Goal: Information Seeking & Learning: Learn about a topic

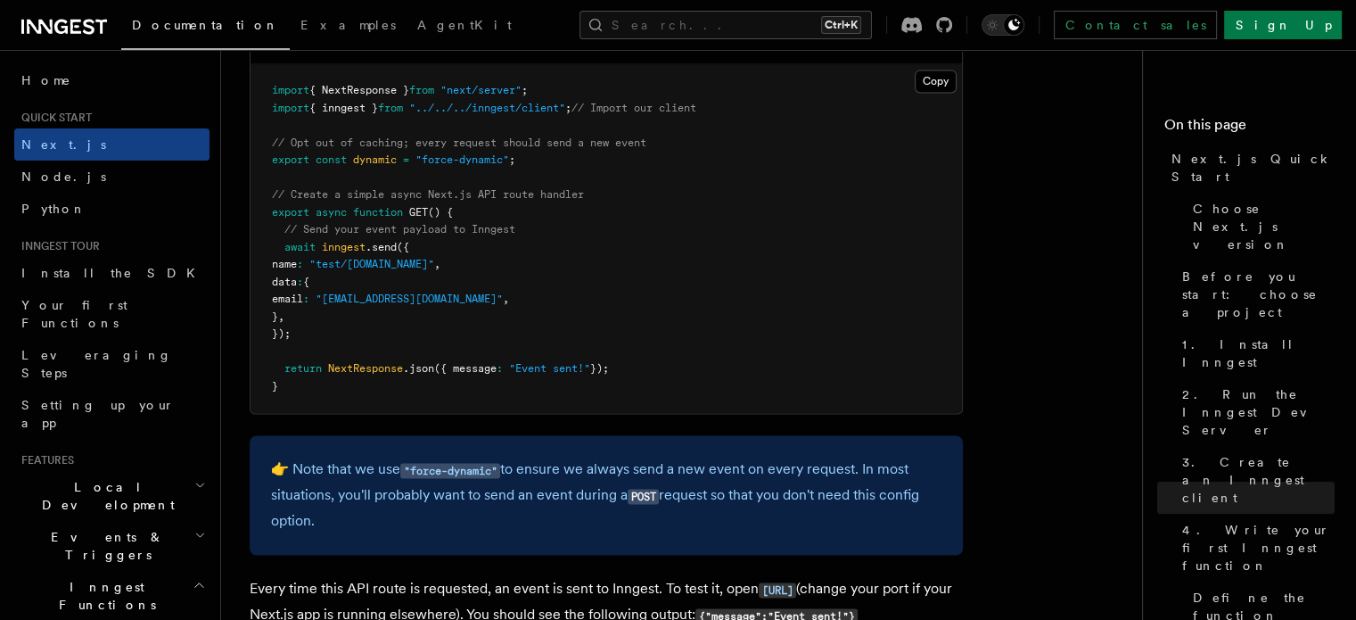
scroll to position [9405, 0]
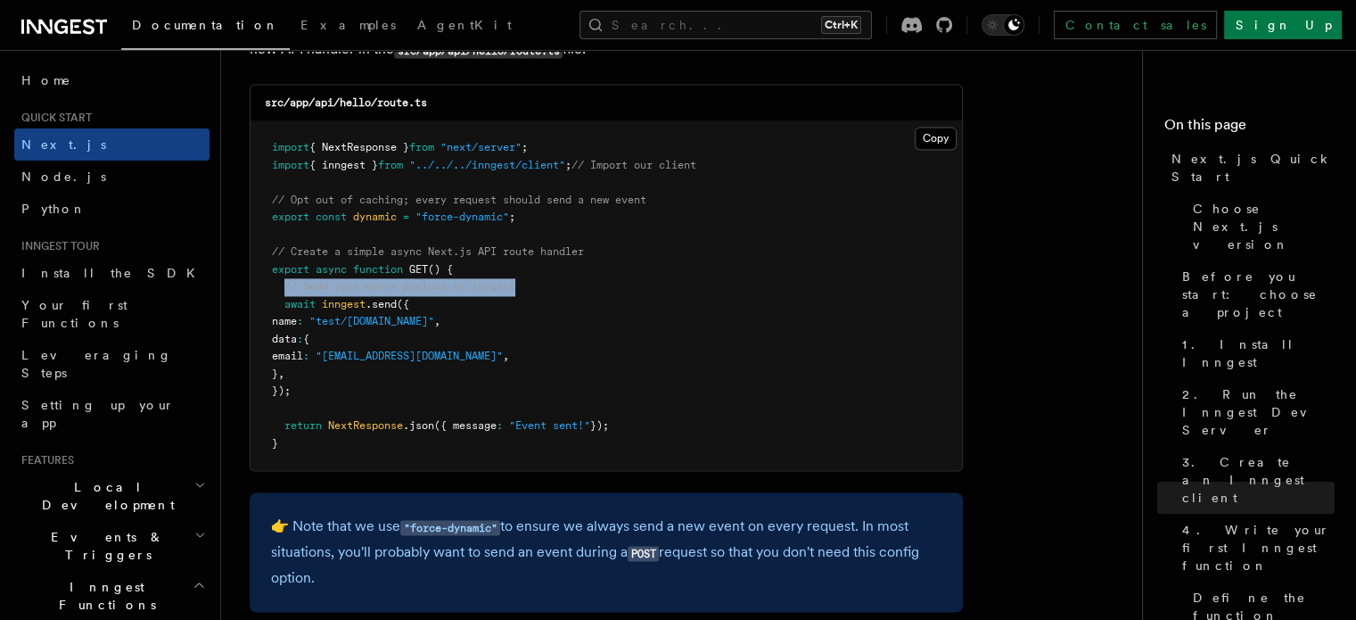
drag, startPoint x: 283, startPoint y: 287, endPoint x: 525, endPoint y: 289, distance: 242.5
click at [525, 289] on pre "import { NextResponse } from "next/server" ; import { inngest } from "../../../…" at bounding box center [605, 295] width 711 height 349
click at [335, 310] on span "inngest" at bounding box center [344, 304] width 44 height 12
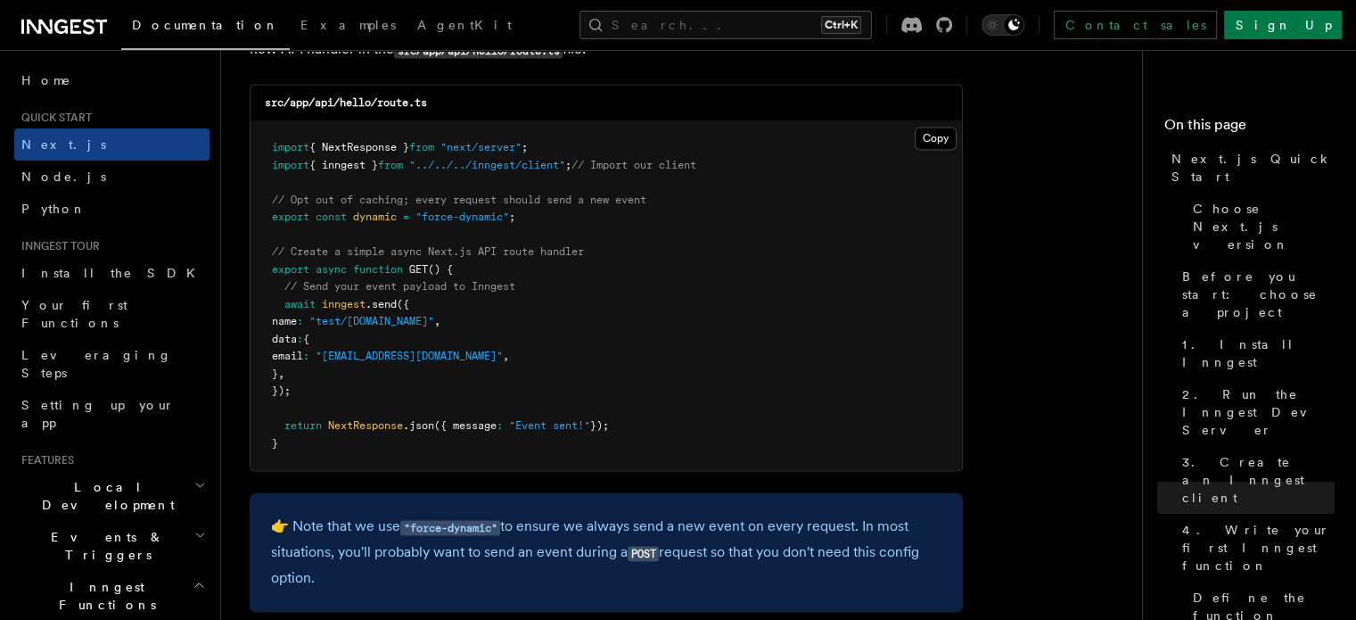
click at [310, 320] on pre "import { NextResponse } from "next/server" ; import { inngest } from "../../../…" at bounding box center [605, 295] width 711 height 349
drag, startPoint x: 338, startPoint y: 326, endPoint x: 599, endPoint y: 333, distance: 261.3
click at [599, 333] on pre "import { NextResponse } from "next/server" ; import { inngest } from "../../../…" at bounding box center [605, 295] width 711 height 349
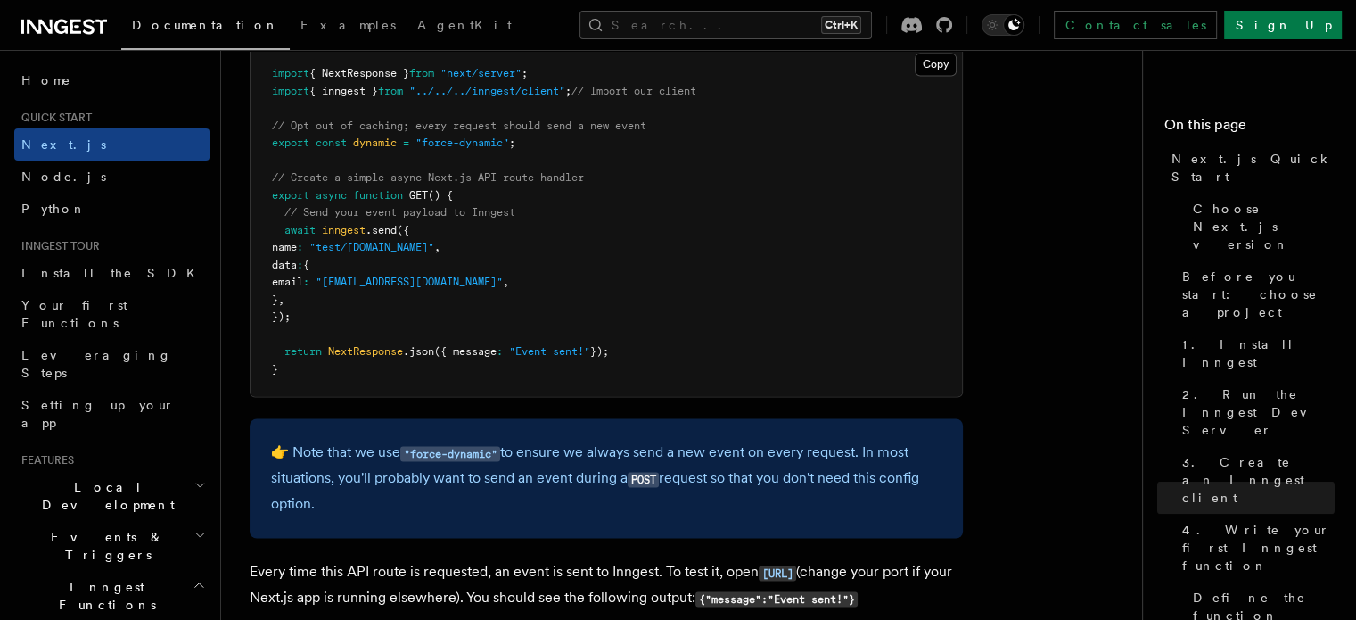
scroll to position [9484, 0]
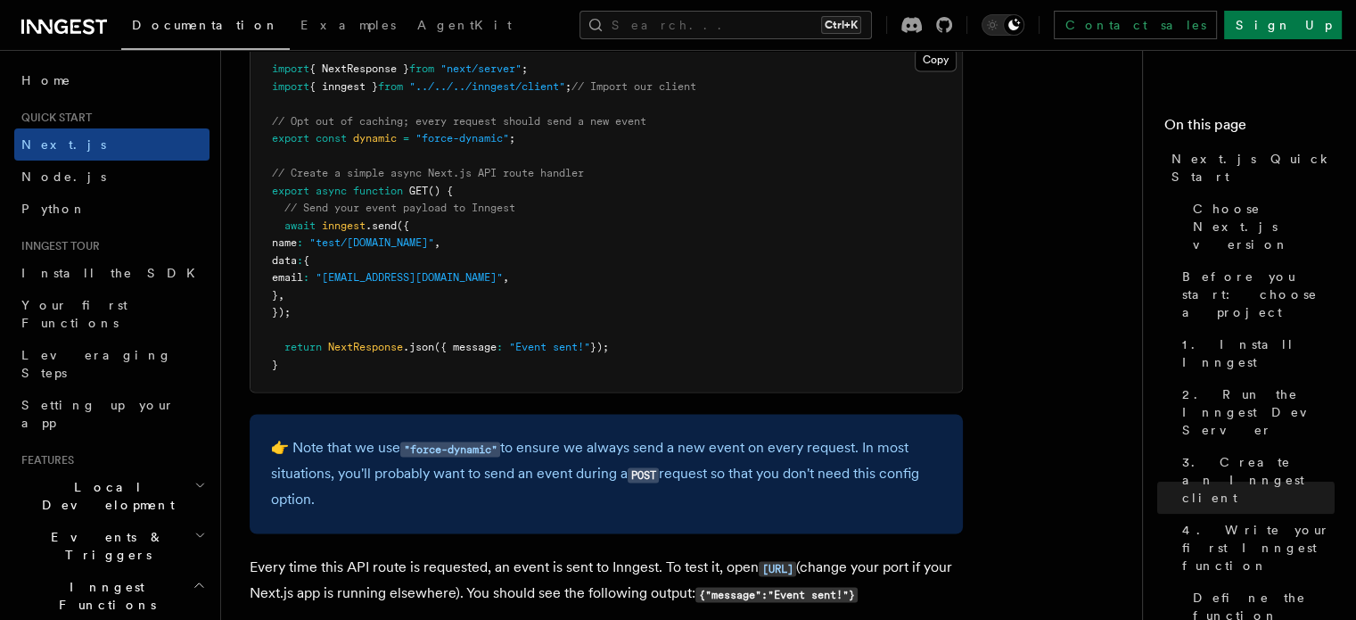
drag, startPoint x: 304, startPoint y: 275, endPoint x: 339, endPoint y: 306, distance: 46.7
click at [339, 306] on pre "import { NextResponse } from "next/server" ; import { inngest } from "../../../…" at bounding box center [605, 217] width 711 height 349
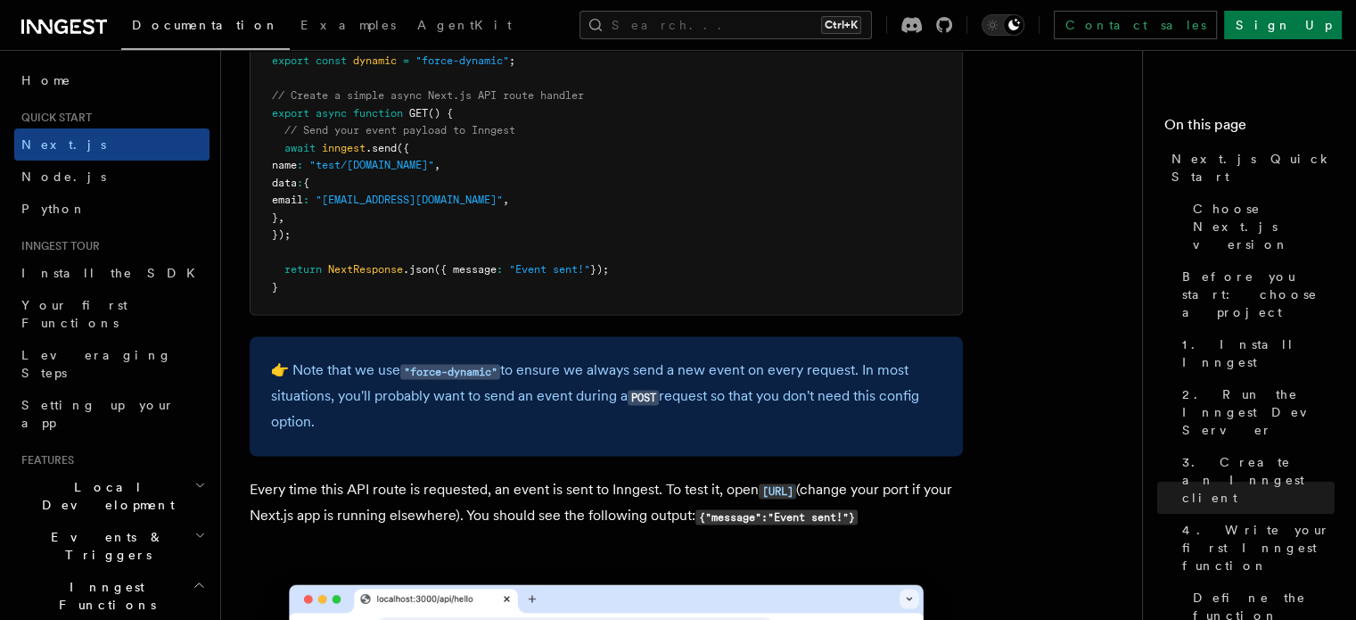
click at [297, 186] on span "data" at bounding box center [284, 183] width 25 height 12
click at [310, 217] on pre "import { NextResponse } from "next/server" ; import { inngest } from "../../../…" at bounding box center [605, 139] width 711 height 349
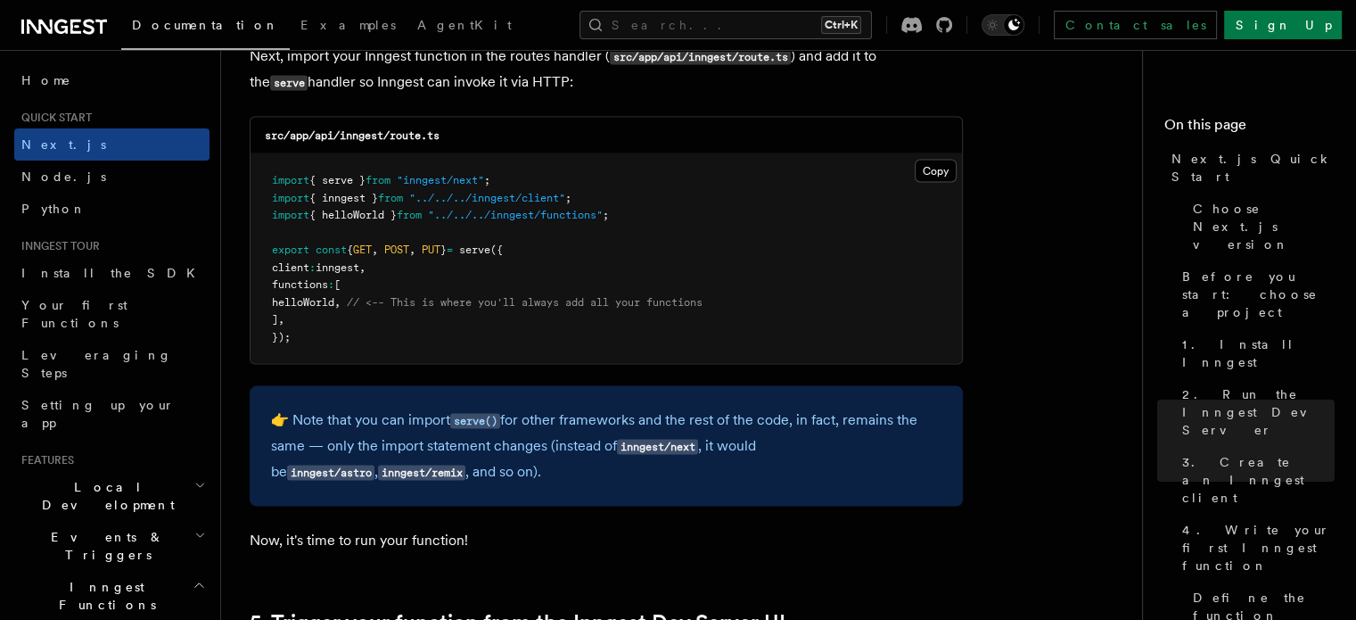
scroll to position [3587, 0]
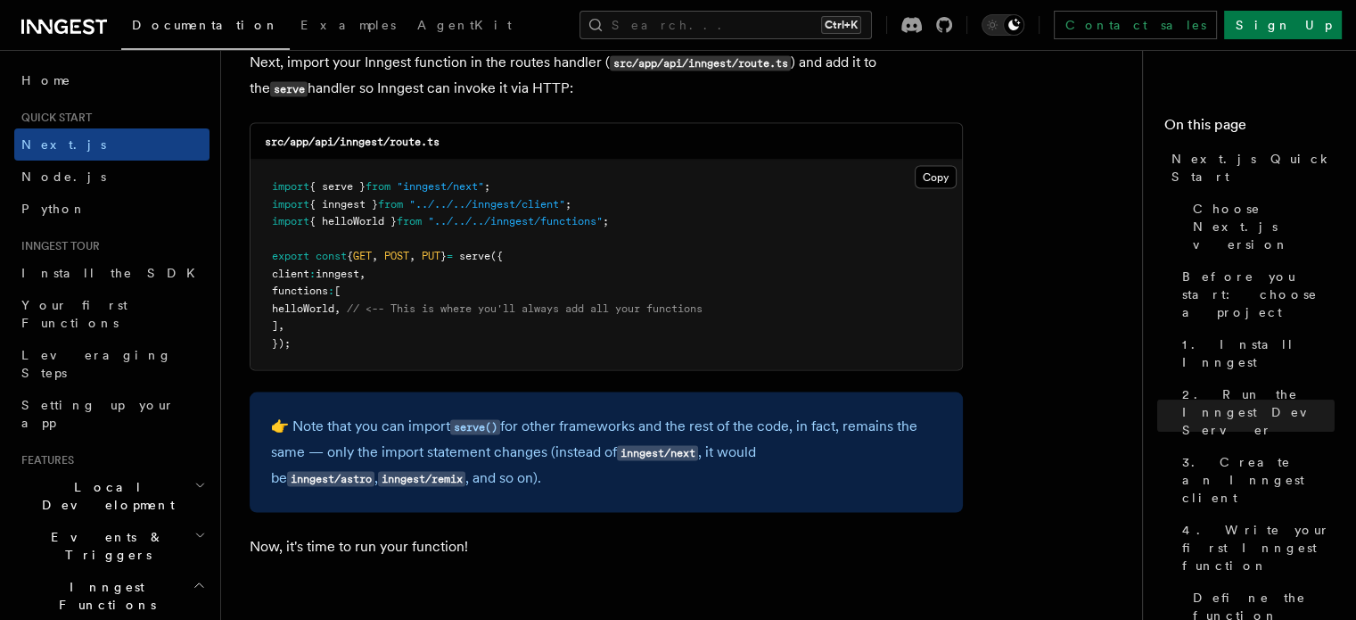
click at [309, 277] on span "client" at bounding box center [290, 273] width 37 height 12
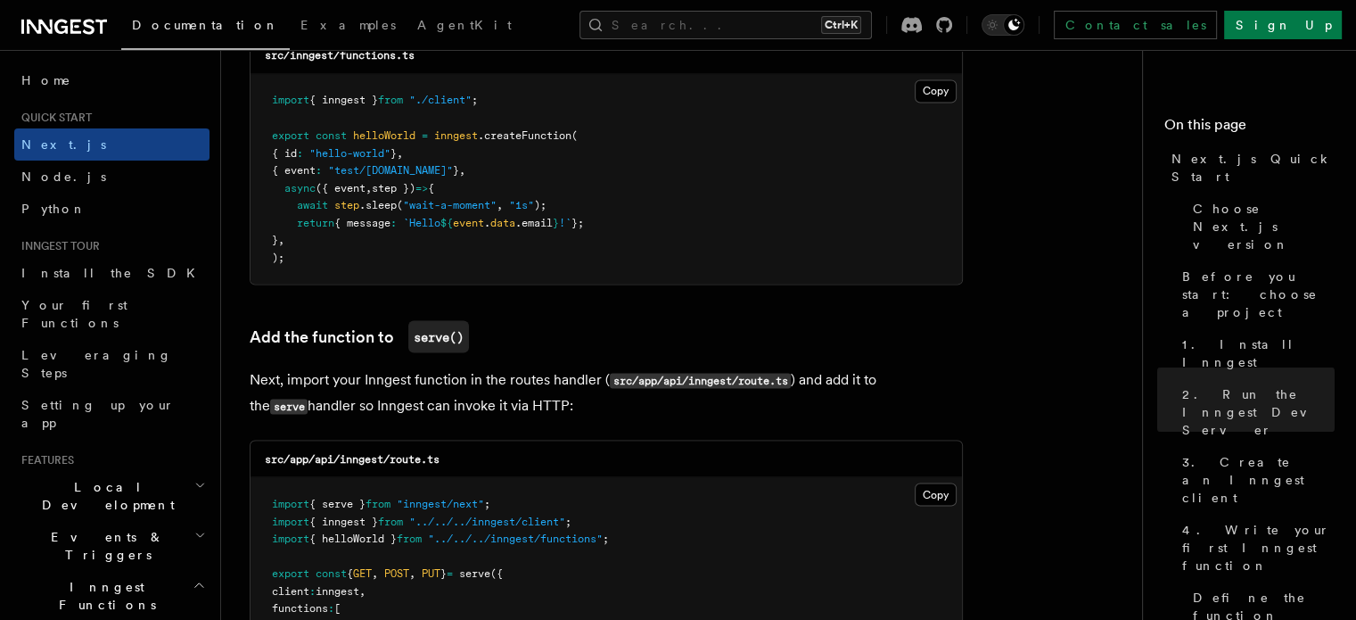
scroll to position [3270, 0]
drag, startPoint x: 335, startPoint y: 208, endPoint x: 415, endPoint y: 206, distance: 79.4
click at [415, 206] on span "await step .sleep ( "wait-a-moment" , "1s" );" at bounding box center [409, 205] width 275 height 12
click at [415, 206] on span ""wait-a-moment"" at bounding box center [450, 205] width 94 height 12
click at [346, 206] on span "step" at bounding box center [346, 205] width 25 height 12
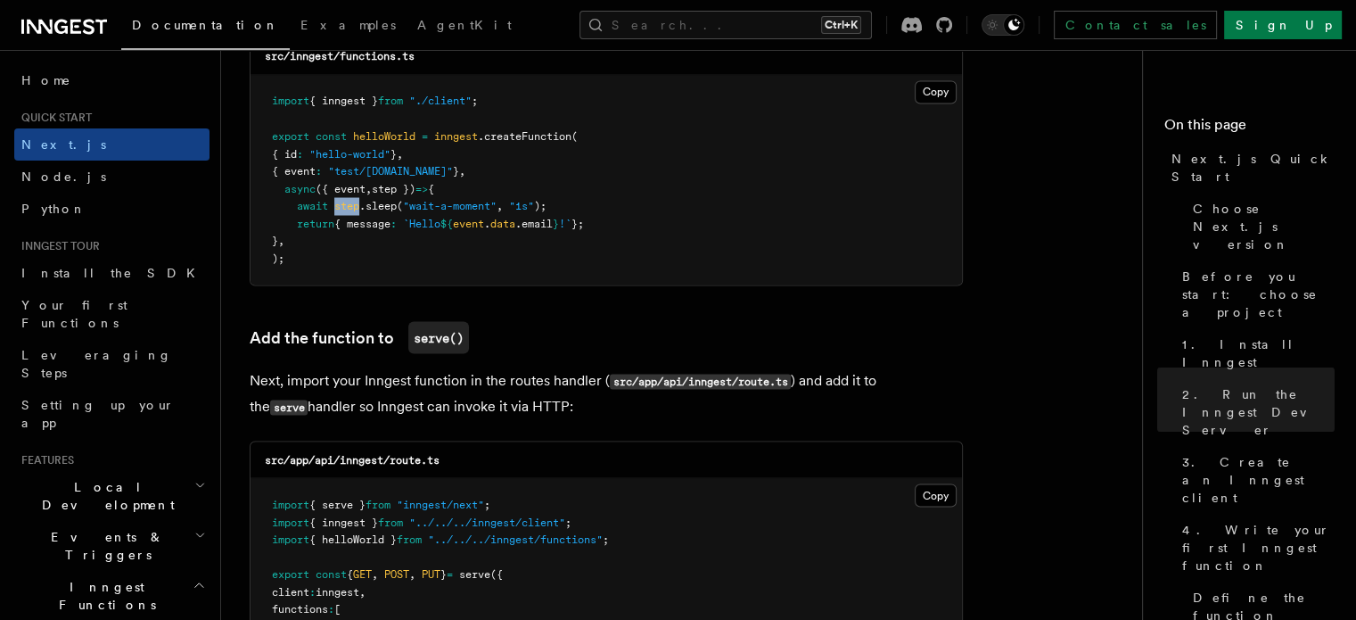
click at [346, 206] on span "step" at bounding box center [346, 205] width 25 height 12
click at [384, 206] on span ".sleep" at bounding box center [377, 205] width 37 height 12
click at [440, 204] on span ""wait-a-moment"" at bounding box center [450, 205] width 94 height 12
drag, startPoint x: 456, startPoint y: 224, endPoint x: 595, endPoint y: 220, distance: 140.0
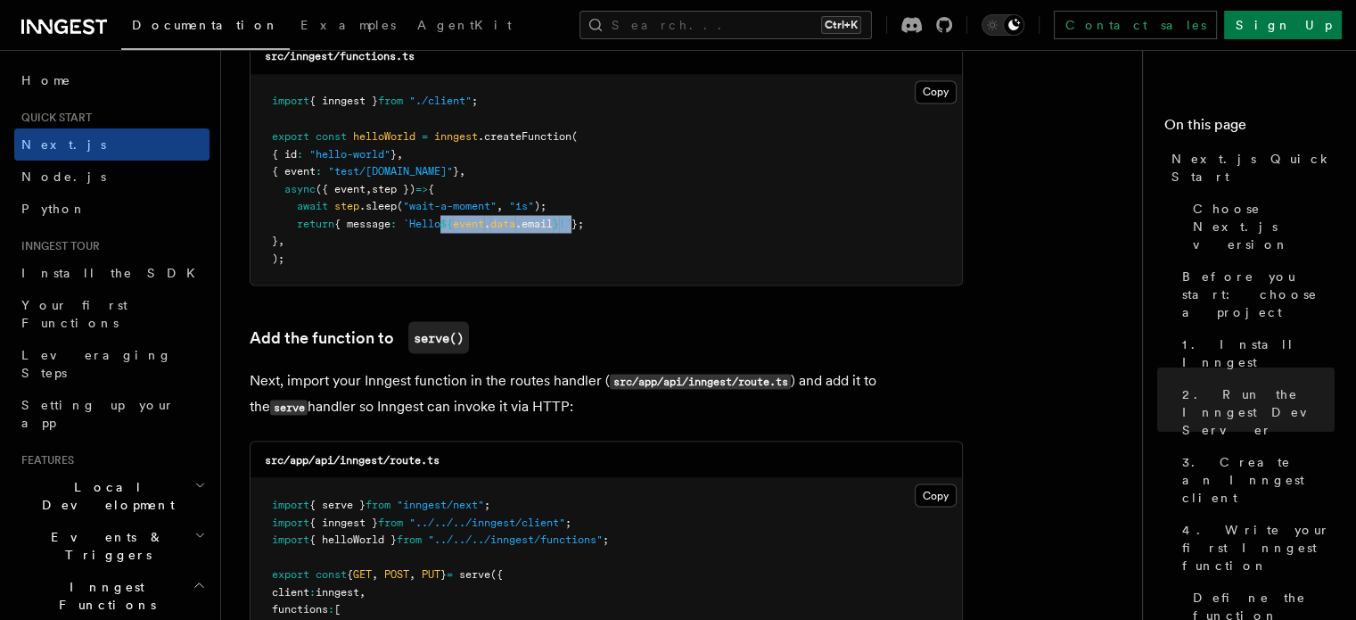
click at [584, 220] on span "return { message : `Hello ${ event . data .email } !` };" at bounding box center [428, 223] width 312 height 12
click at [584, 220] on span "};" at bounding box center [577, 223] width 12 height 12
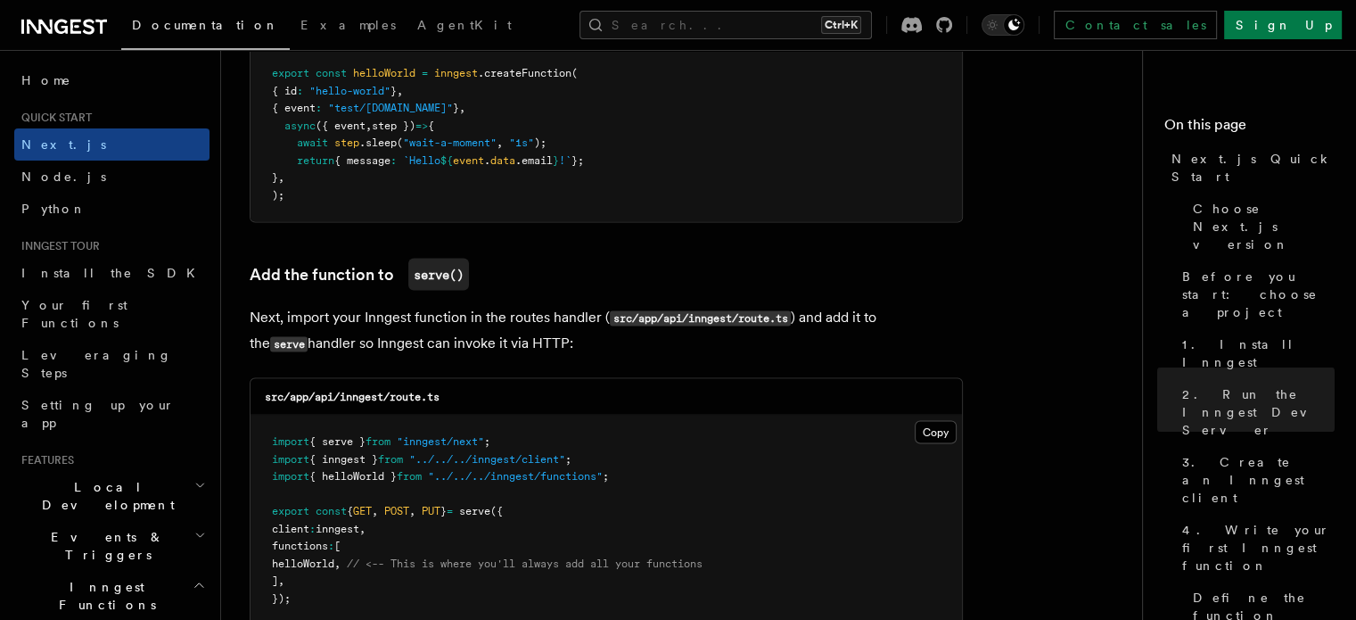
scroll to position [3345, 0]
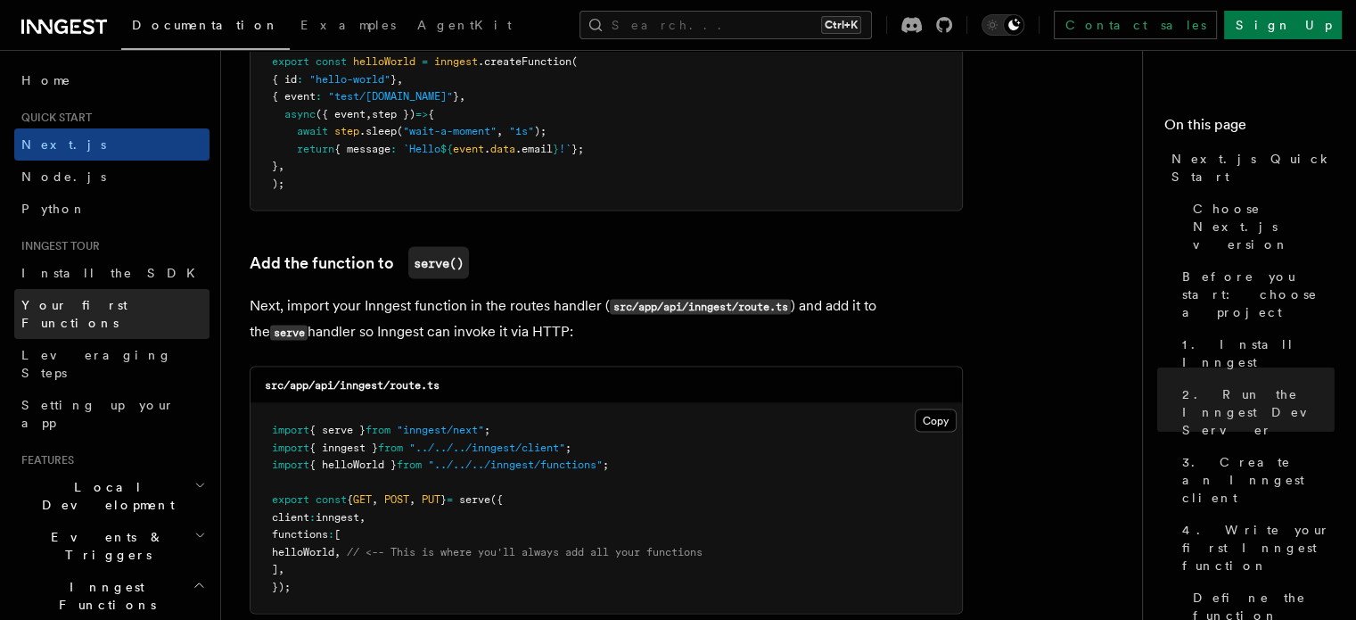
click at [52, 298] on span "Your first Functions" at bounding box center [74, 314] width 106 height 32
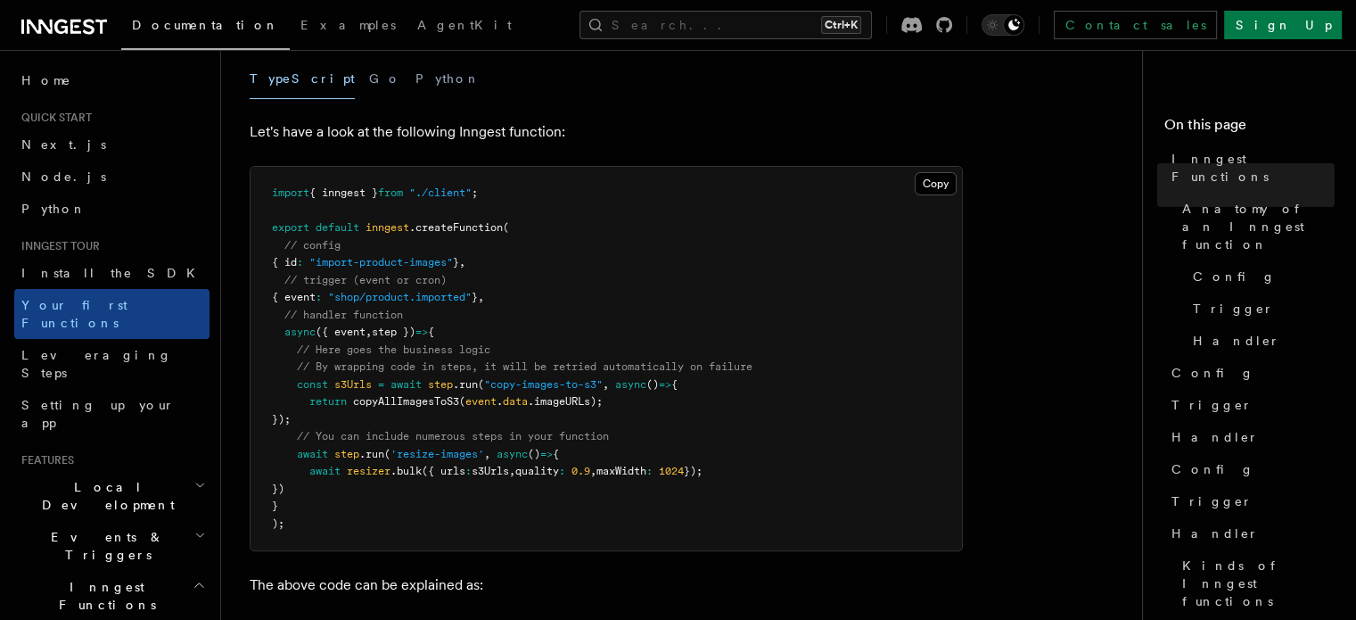
scroll to position [374, 0]
drag, startPoint x: 464, startPoint y: 360, endPoint x: 612, endPoint y: 355, distance: 149.0
click at [612, 376] on span "const s3Urls = await step .run ( "copy-images-to-s3" , async () => {" at bounding box center [475, 382] width 406 height 12
click at [609, 376] on span "," at bounding box center [606, 382] width 6 height 12
drag, startPoint x: 365, startPoint y: 376, endPoint x: 423, endPoint y: 377, distance: 57.1
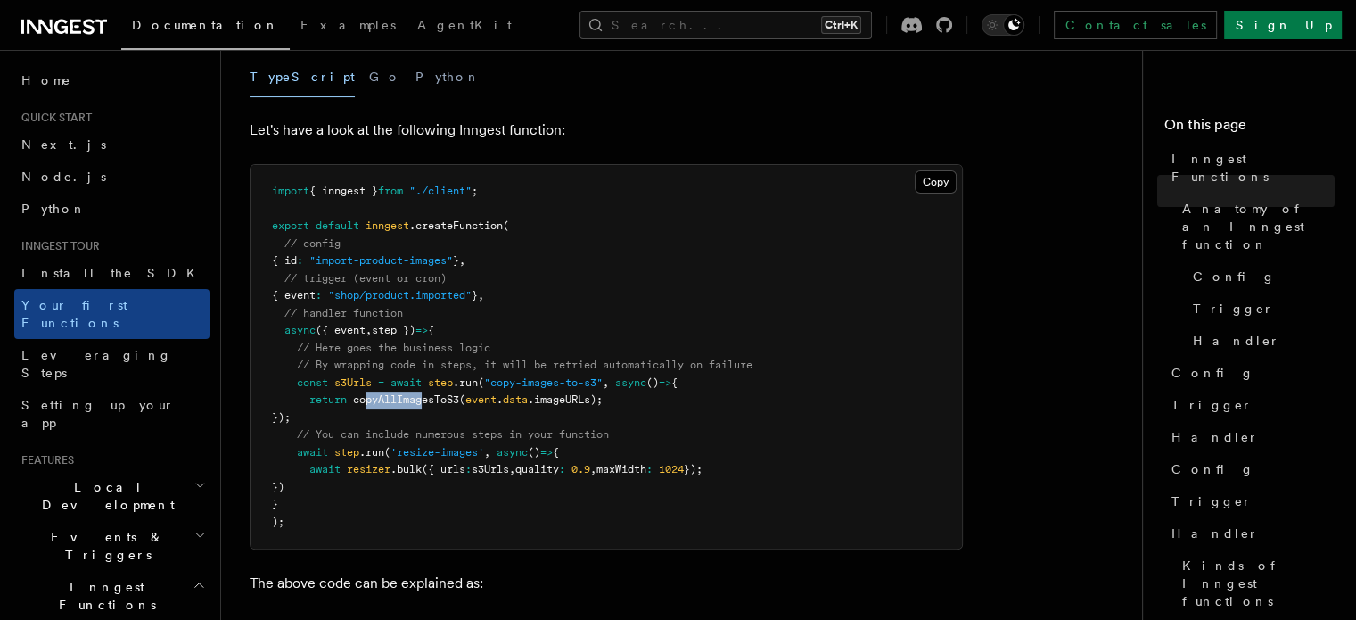
click at [423, 393] on span "copyAllImagesToS3" at bounding box center [406, 399] width 106 height 12
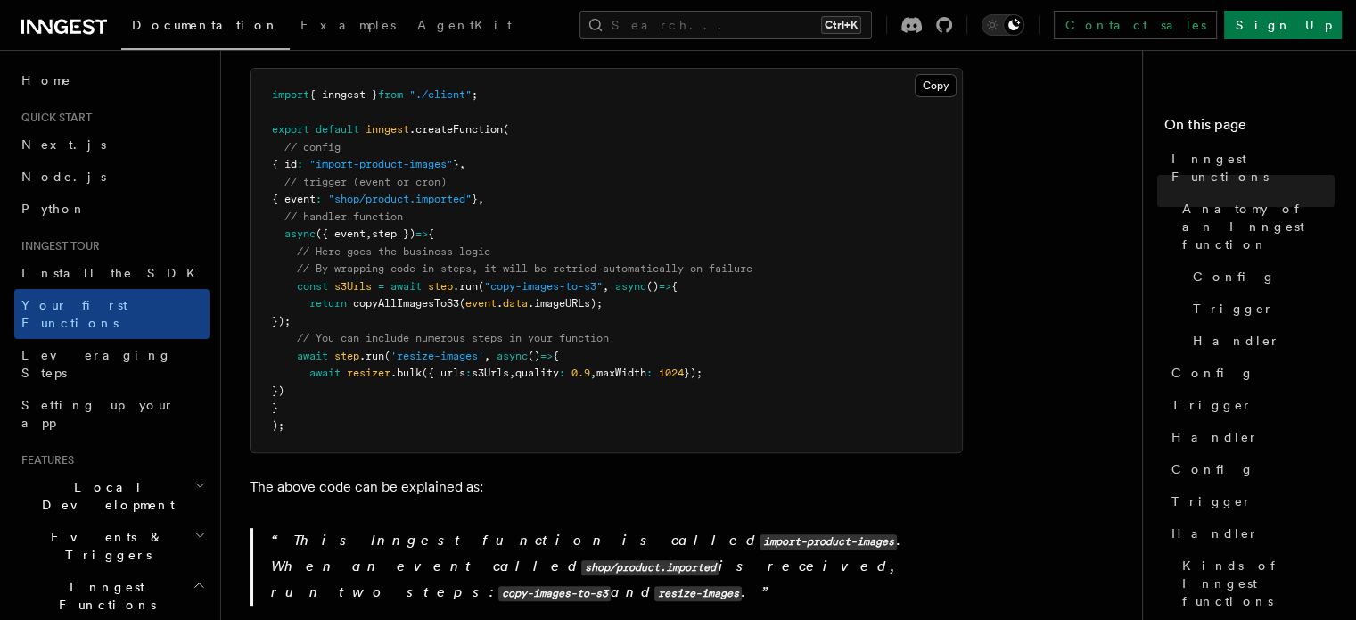
scroll to position [471, 0]
drag, startPoint x: 431, startPoint y: 256, endPoint x: 542, endPoint y: 270, distance: 112.3
click at [542, 270] on code "import { inngest } from "./client" ; export default inngest .createFunction ( /…" at bounding box center [512, 259] width 480 height 343
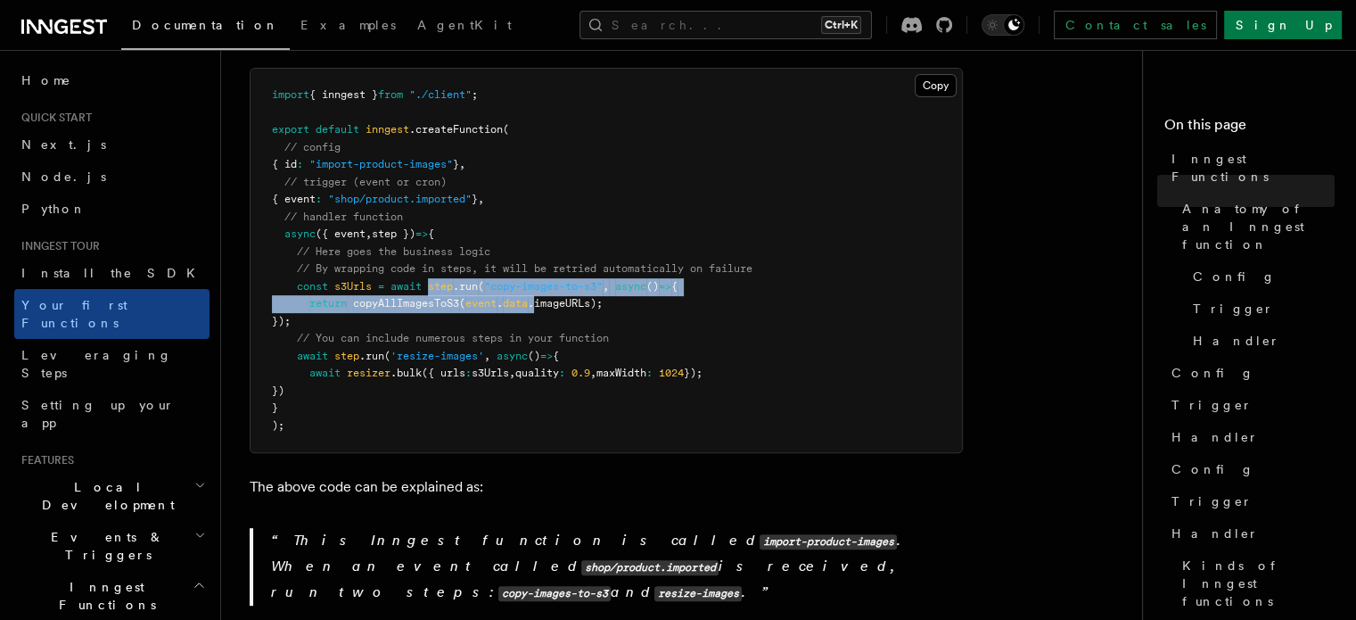
click at [542, 297] on span ".imageURLs);" at bounding box center [565, 303] width 75 height 12
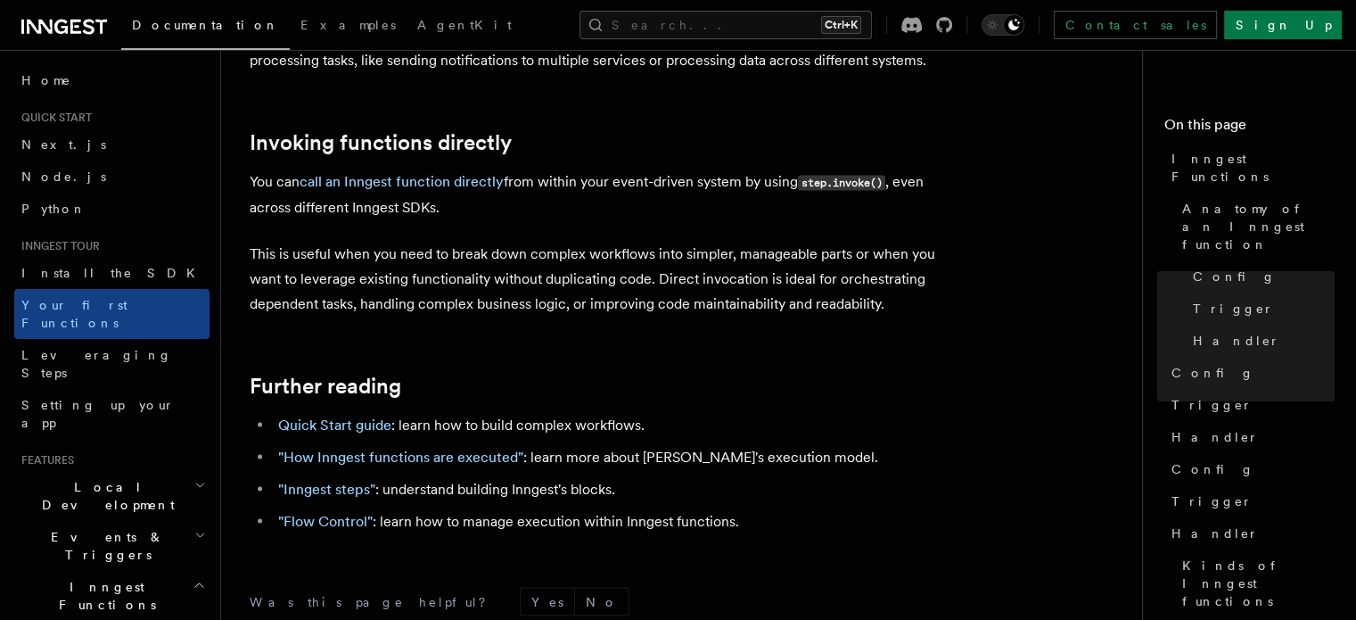
scroll to position [3755, 0]
